Goal: Consume media (video, audio): Consume media (video, audio)

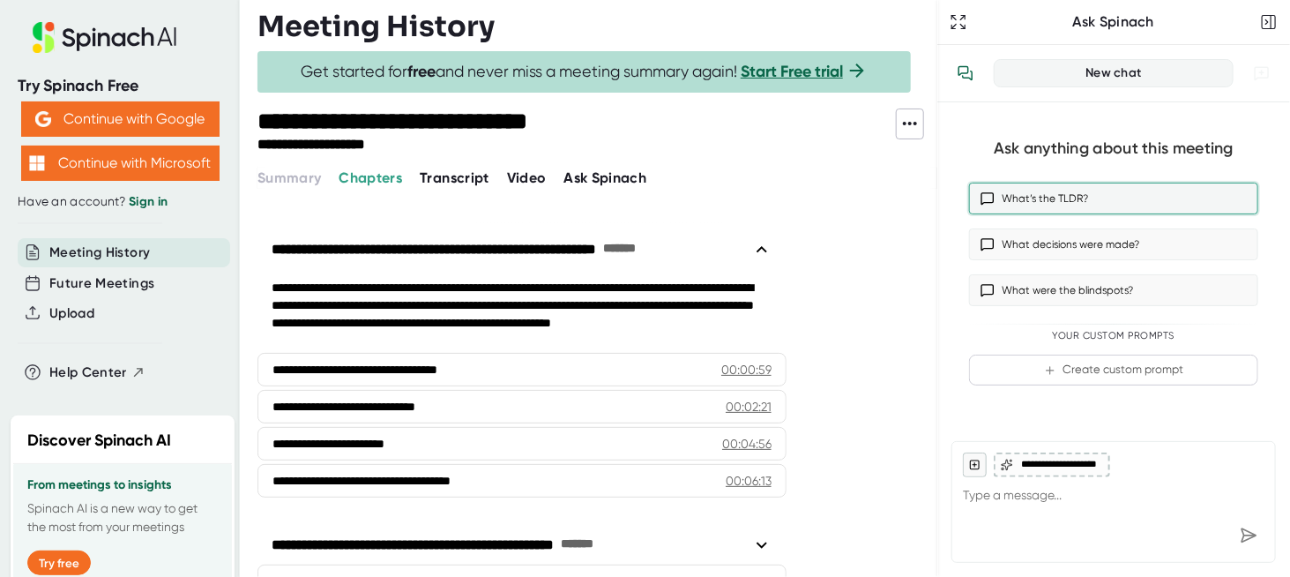
click at [1037, 197] on button "What’s the TLDR?" at bounding box center [1113, 199] width 289 height 32
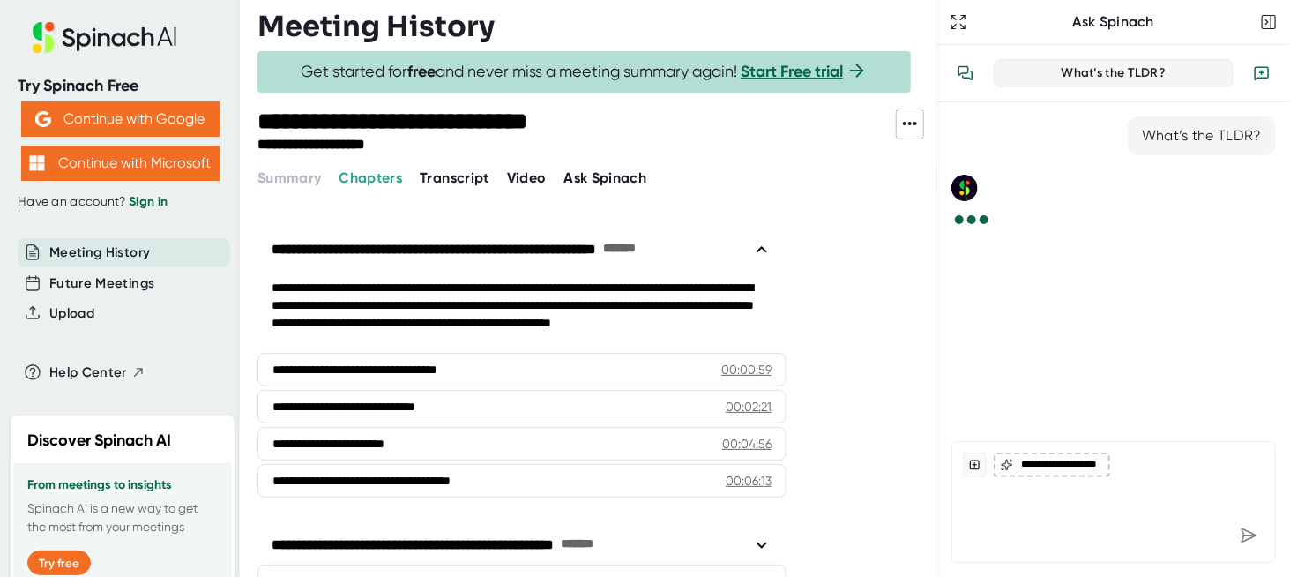
click at [528, 177] on span "Video" at bounding box center [527, 177] width 40 height 17
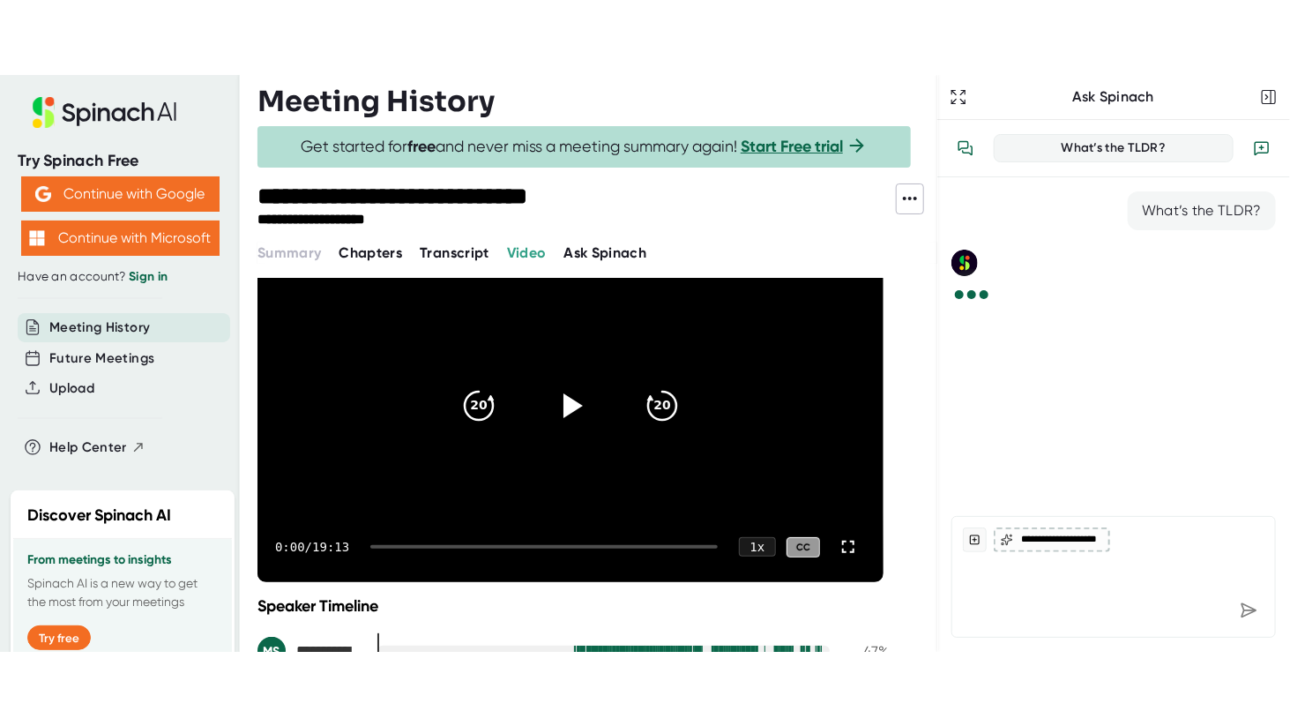
scroll to position [128, 0]
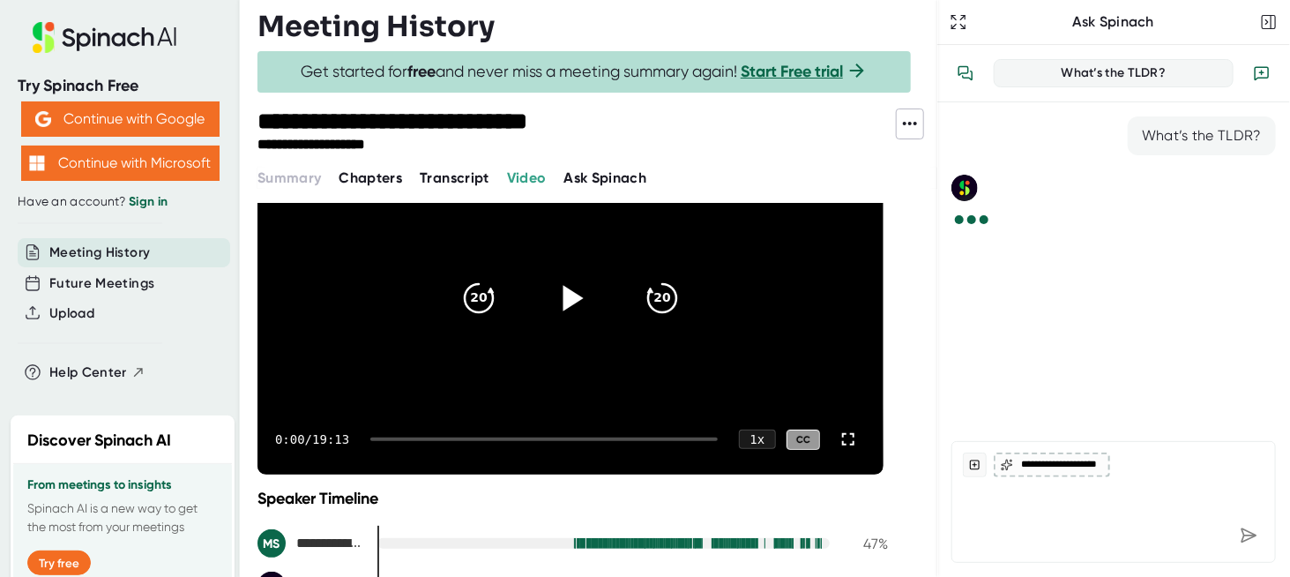
click at [573, 293] on icon at bounding box center [573, 299] width 20 height 26
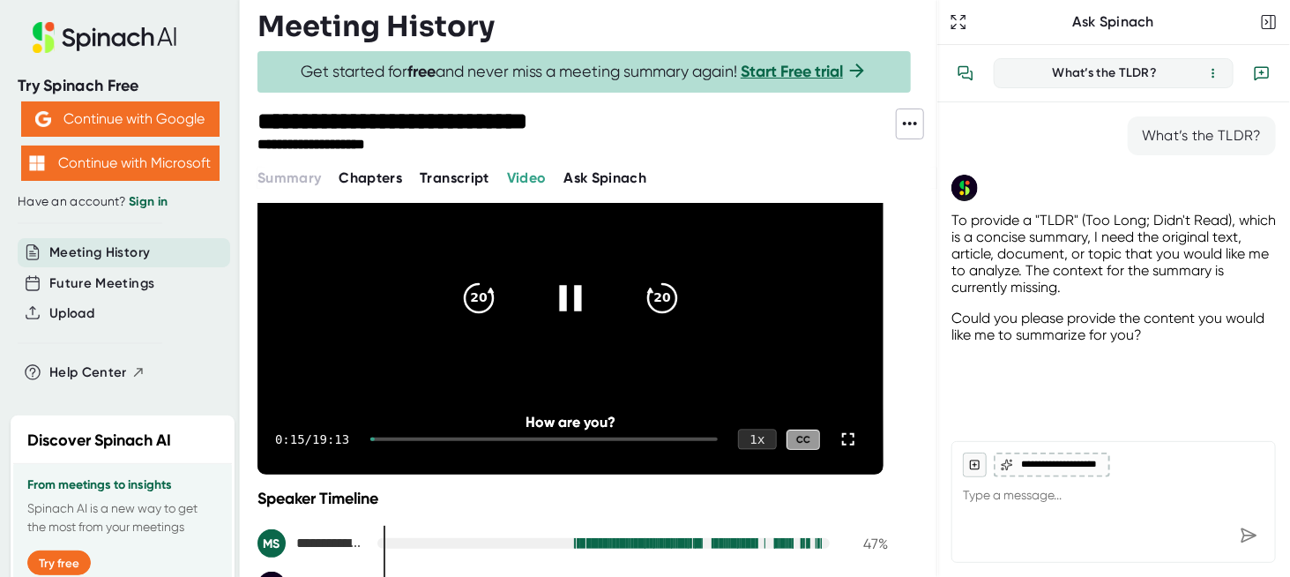
click at [757, 442] on div "1 x" at bounding box center [757, 439] width 39 height 20
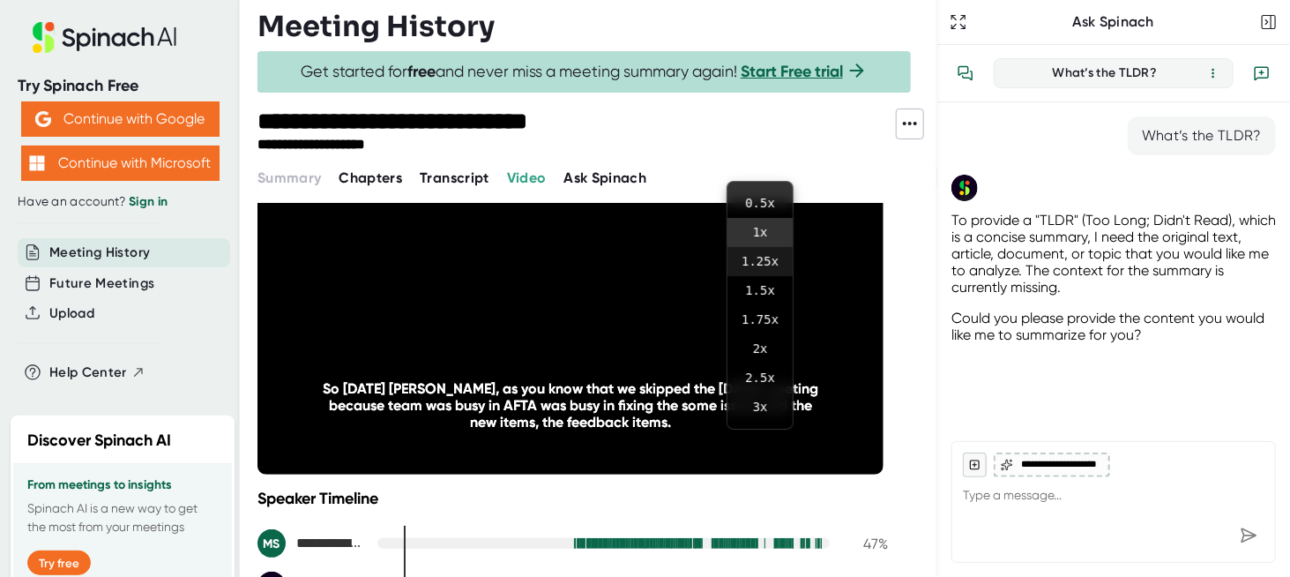
click at [760, 261] on li "1.25 x" at bounding box center [759, 261] width 65 height 29
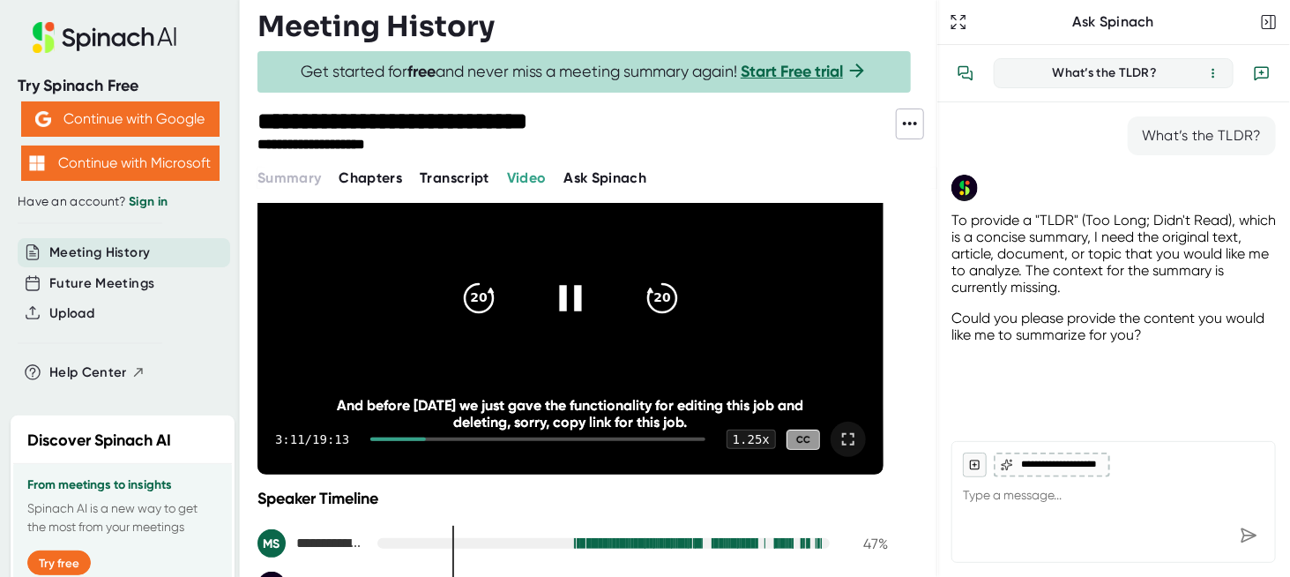
click at [848, 439] on icon at bounding box center [848, 439] width 21 height 21
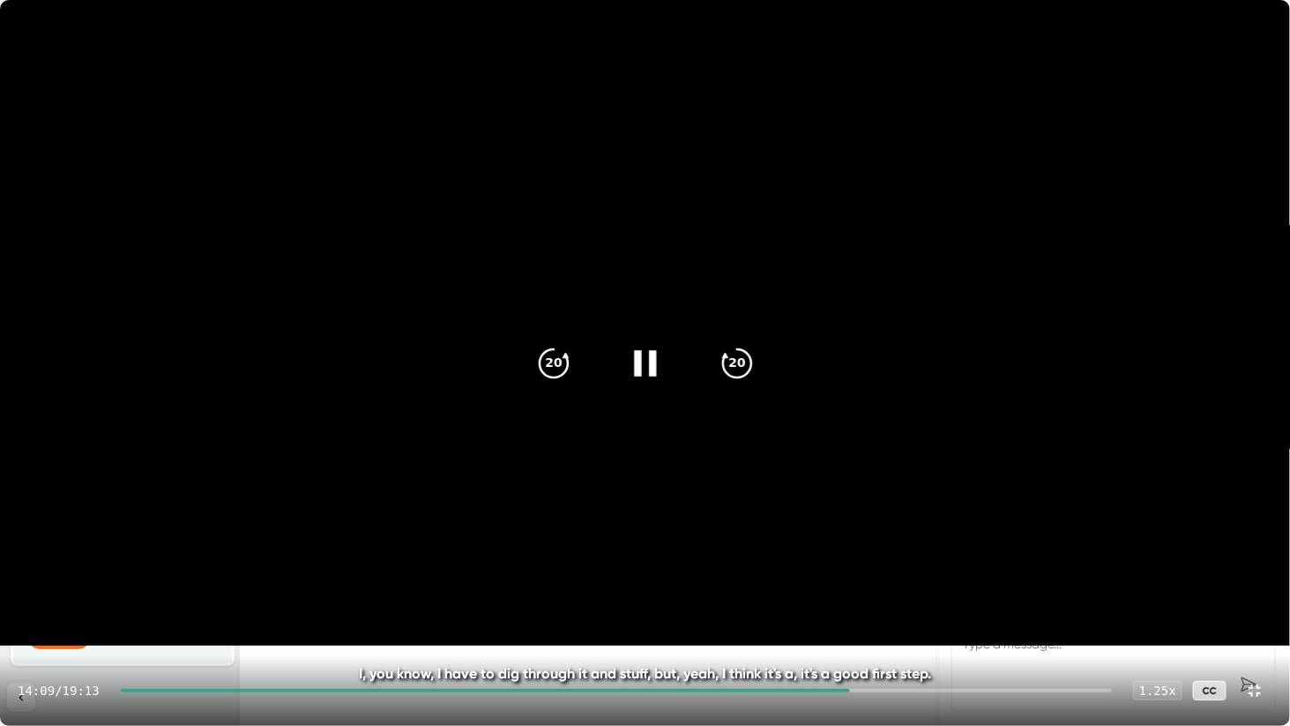
type textarea "x"
